Goal: Navigation & Orientation: Find specific page/section

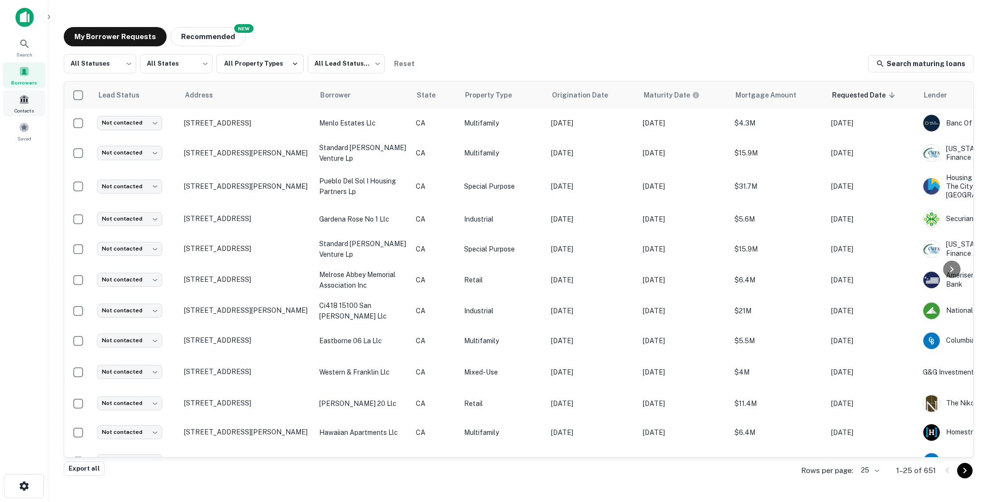
click at [23, 105] on div "Contacts" at bounding box center [24, 103] width 42 height 26
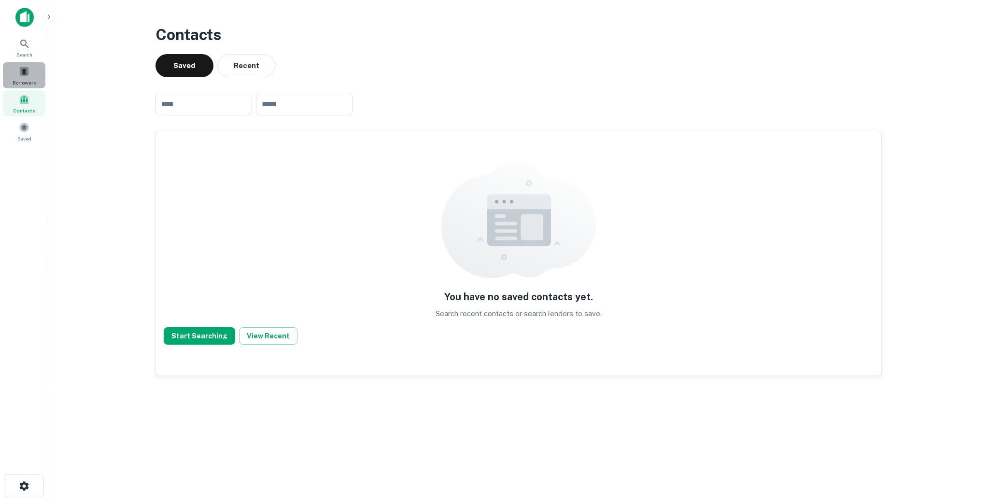
click at [15, 71] on div "Borrowers" at bounding box center [24, 75] width 42 height 26
